Goal: Task Accomplishment & Management: Complete application form

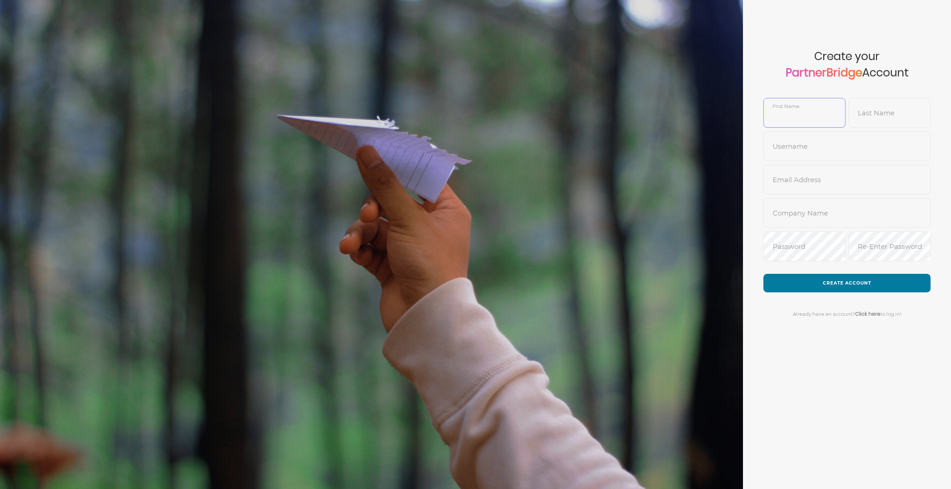
click at [818, 113] on input "text" at bounding box center [804, 119] width 81 height 18
click at [0, 489] on com-1password-button at bounding box center [0, 489] width 0 height 0
type input "[PERSON_NAME]"
type input "[PERSON_NAME][EMAIL_ADDRESS][DOMAIN_NAME]"
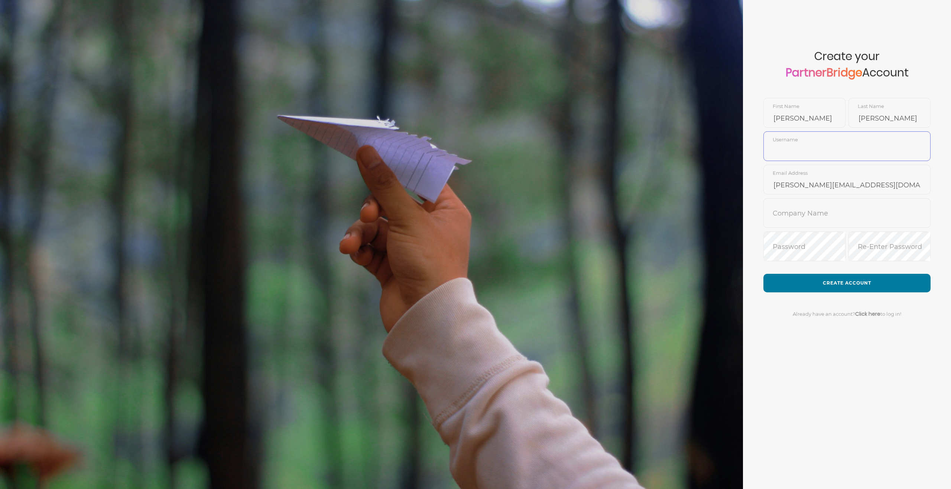
click at [805, 148] on input "text" at bounding box center [847, 152] width 166 height 18
type input "patrickmferdig"
click at [805, 216] on input "text" at bounding box center [847, 219] width 166 height 18
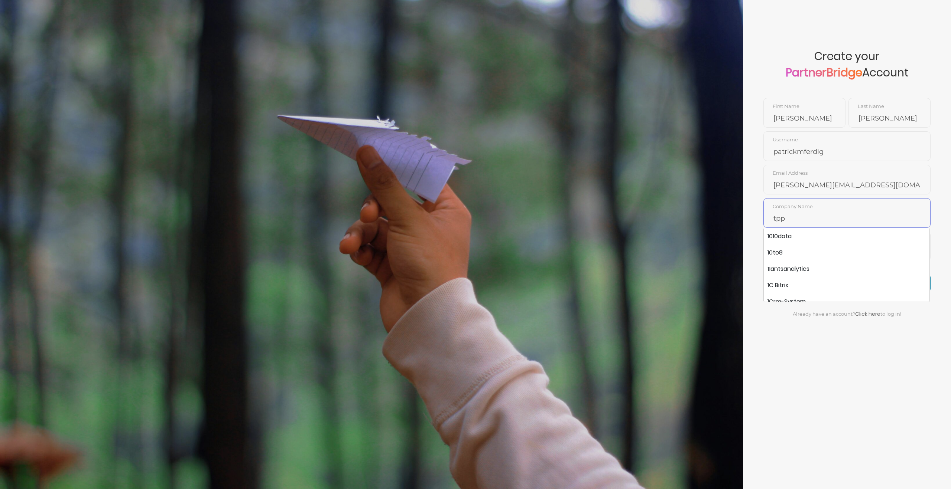
paste input "The Power of Partnering"
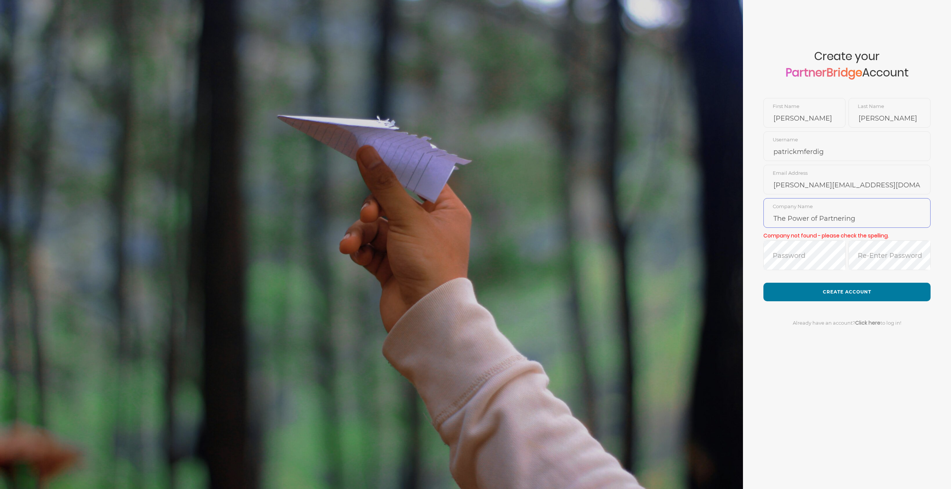
type input "The Power of Partnering"
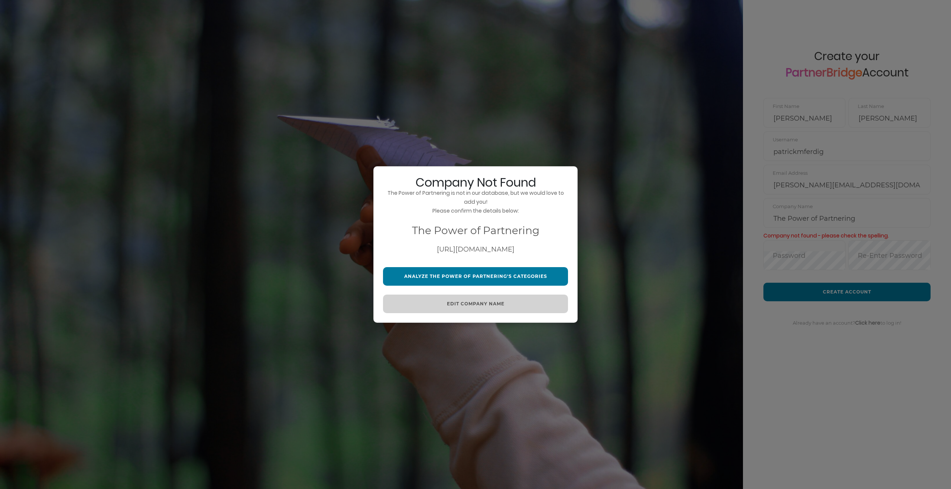
click at [433, 250] on input "[URL][DOMAIN_NAME]" at bounding box center [475, 250] width 185 height 18
paste input "[URL][DOMAIN_NAME]"
type input "[URL][DOMAIN_NAME]"
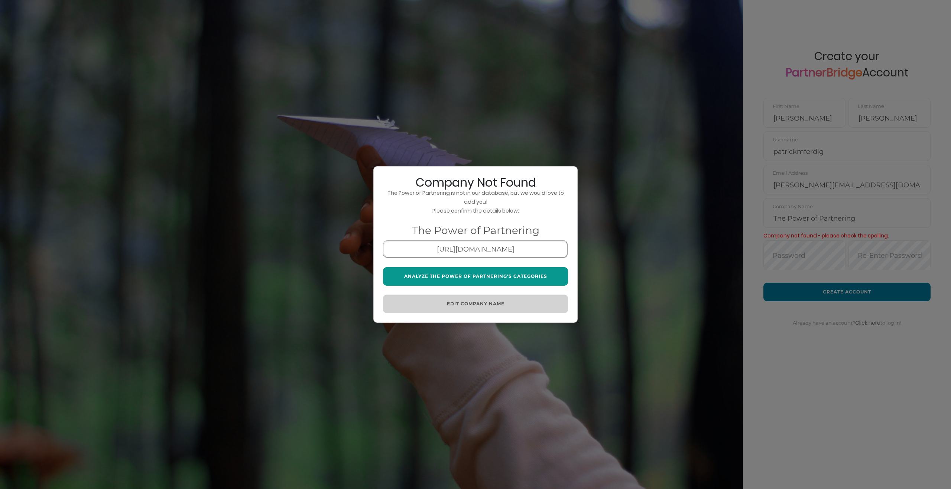
click at [476, 279] on button "Analyze The Power of Partnering's Categories" at bounding box center [475, 276] width 185 height 19
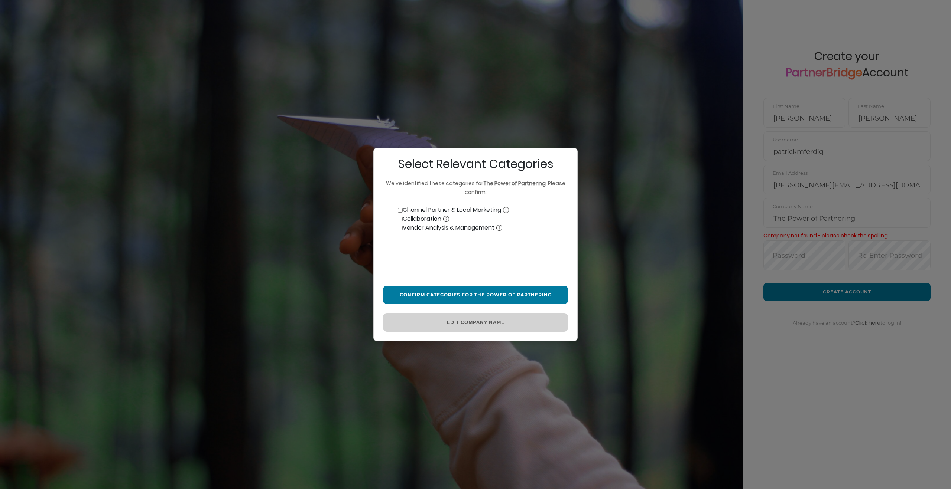
click at [439, 259] on input "text" at bounding box center [475, 259] width 185 height 18
type input "Partnership Consulting"
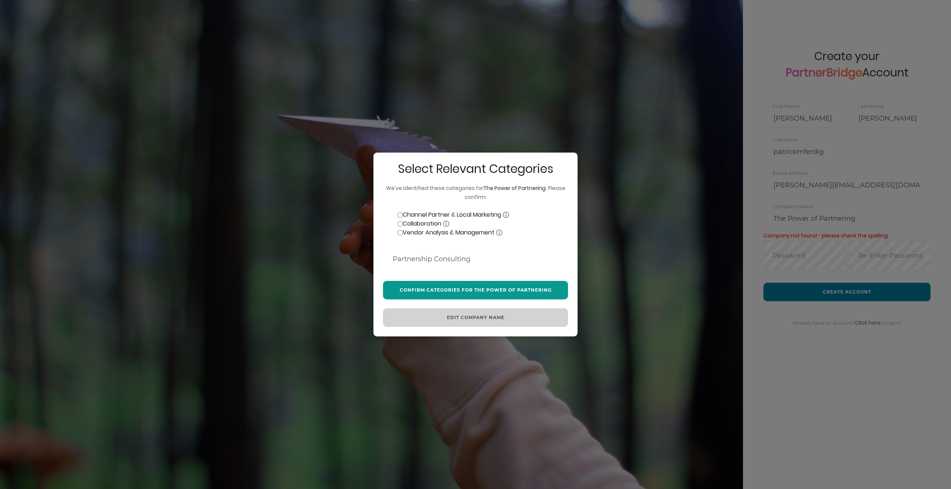
click at [445, 288] on button "Confirm Categories for The Power of Partnering" at bounding box center [475, 290] width 185 height 19
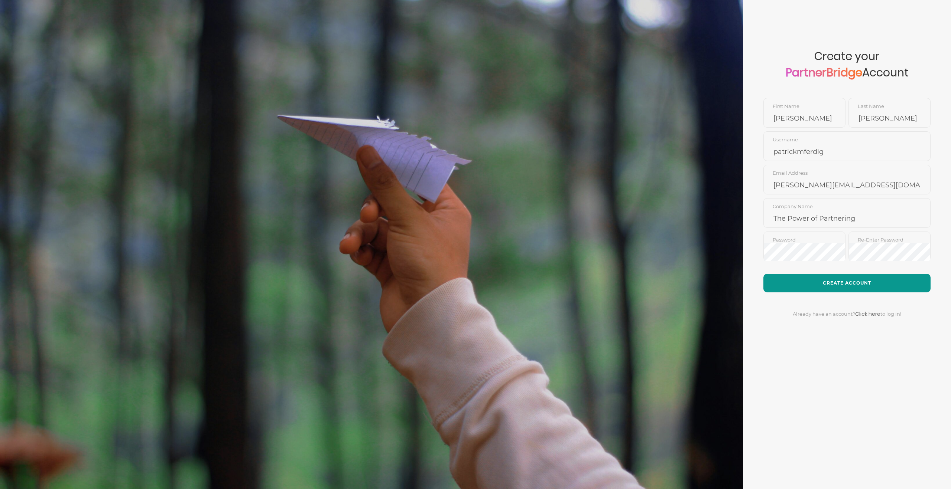
click at [873, 281] on button "Create Account" at bounding box center [846, 283] width 167 height 19
click at [810, 152] on input "patrickmferdig" at bounding box center [847, 152] width 166 height 18
click at [809, 124] on input "[PERSON_NAME]" at bounding box center [804, 119] width 81 height 18
click at [820, 217] on input "The Power of Partnering" at bounding box center [847, 219] width 166 height 18
click at [859, 218] on input "The Power of Partnering" at bounding box center [847, 219] width 166 height 18
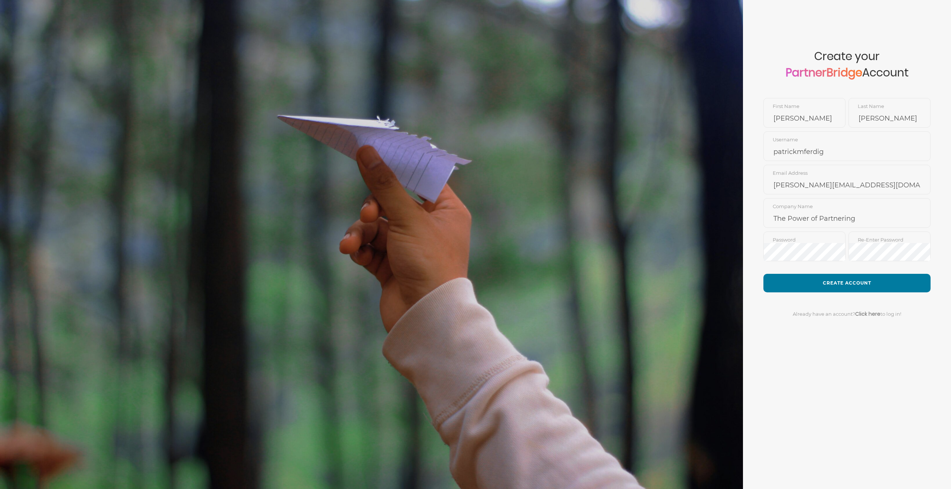
click at [851, 293] on div "Already have an account? Click here to log in!" at bounding box center [846, 310] width 167 height 34
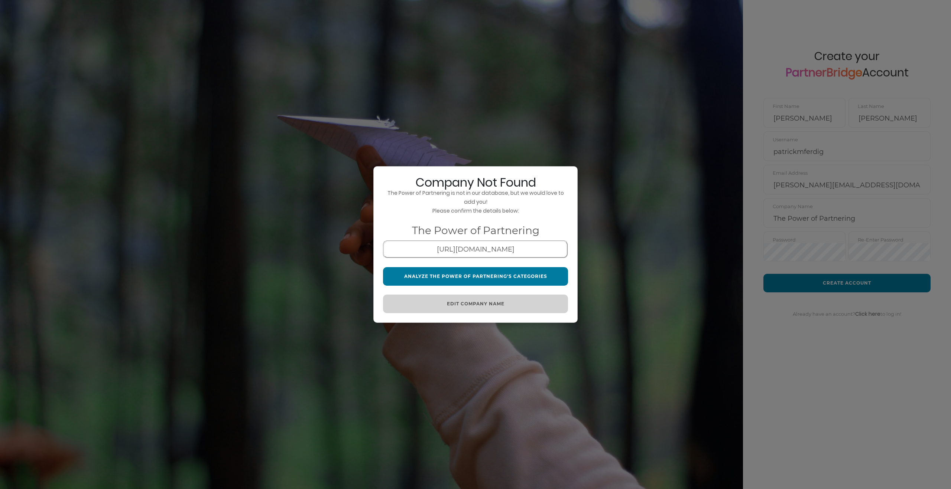
click at [850, 284] on div "Company Not Found The Power of Partnering is not in our database, but we would …" at bounding box center [475, 244] width 951 height 489
click at [463, 274] on button "Analyze The Power of Partnering's Categories" at bounding box center [475, 276] width 185 height 19
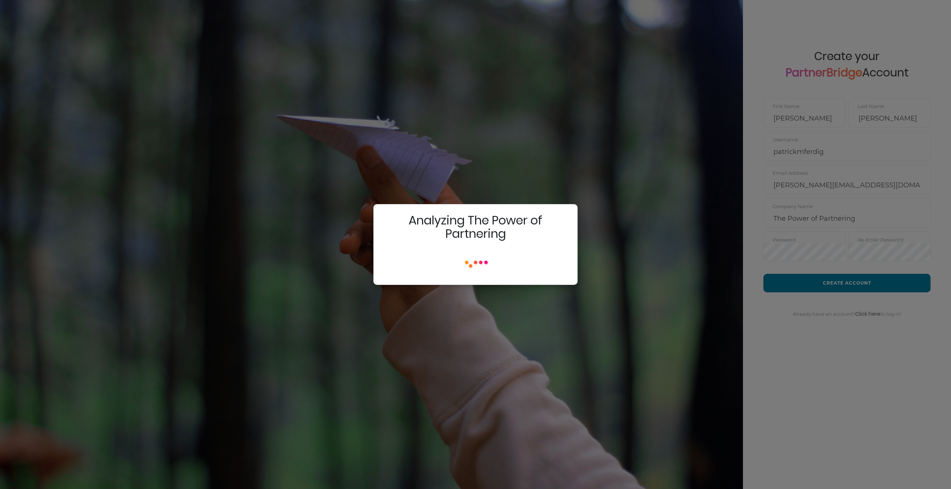
click at [470, 265] on img at bounding box center [475, 262] width 74 height 26
click at [414, 258] on div "Analyzing The Power of Partnering" at bounding box center [475, 244] width 204 height 81
